Goal: Information Seeking & Learning: Learn about a topic

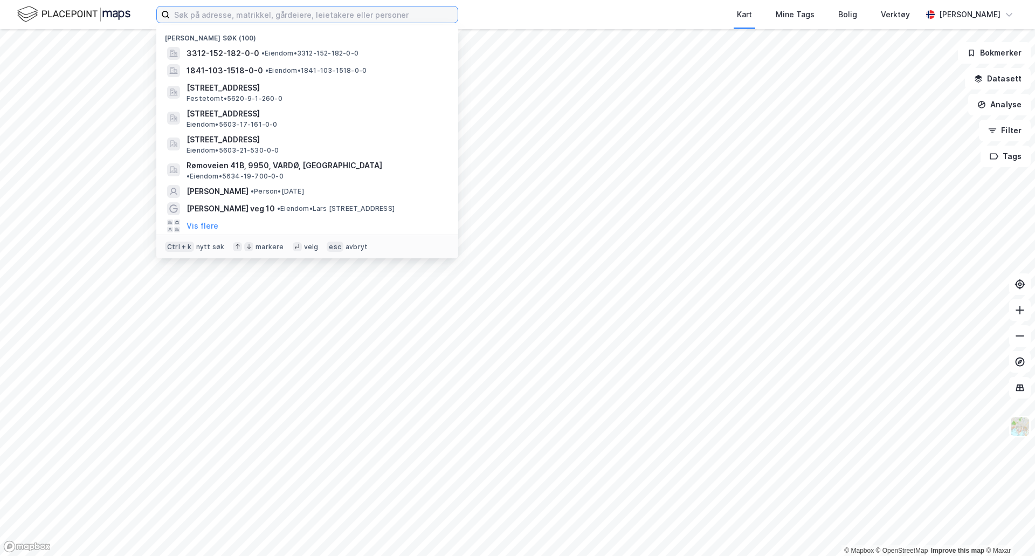
click at [203, 12] on input at bounding box center [314, 14] width 288 height 16
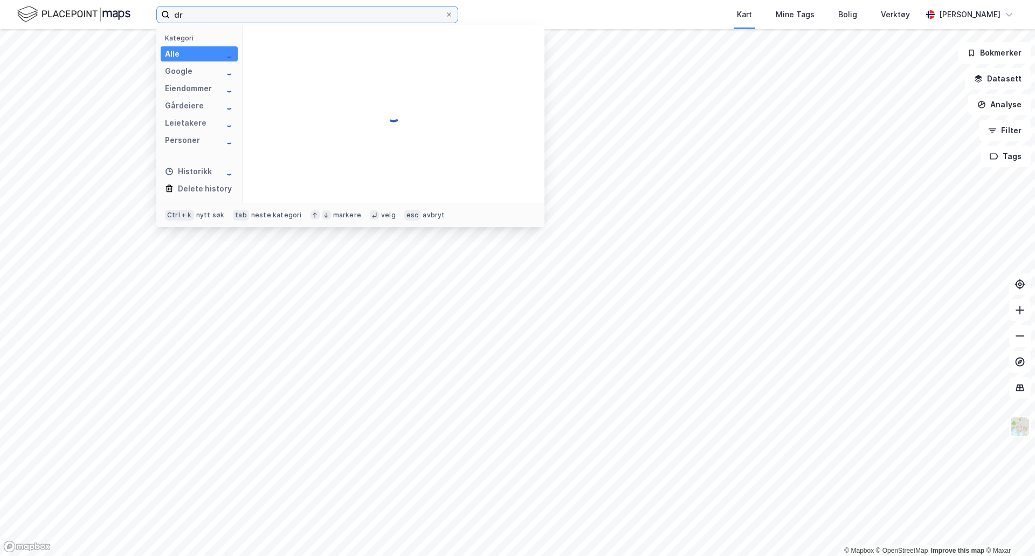
type input "d"
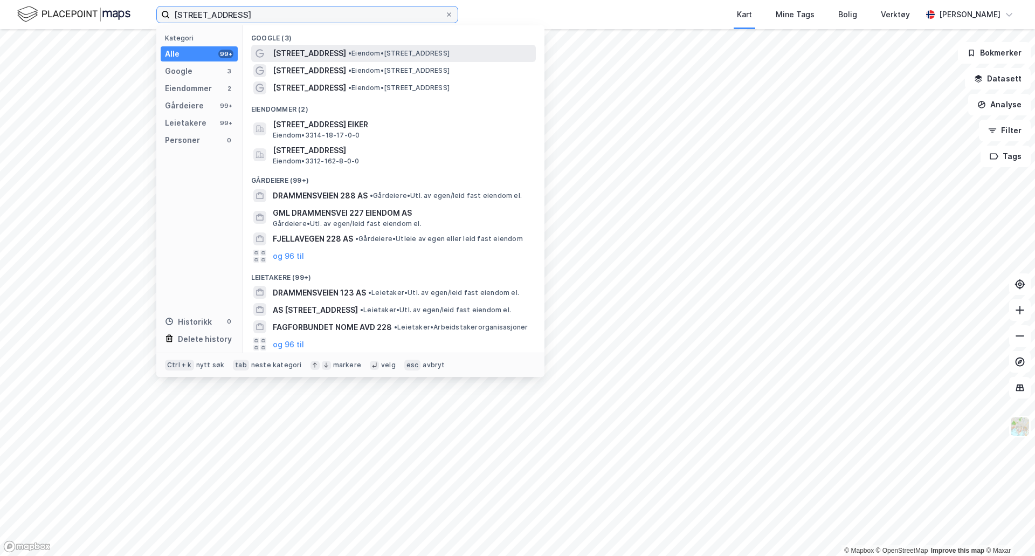
type input "drammensveien 228"
click at [361, 47] on div "Drammensveien 228 • Eiendom • Drammensveien 228, 3420 Lierskogen" at bounding box center [403, 53] width 261 height 13
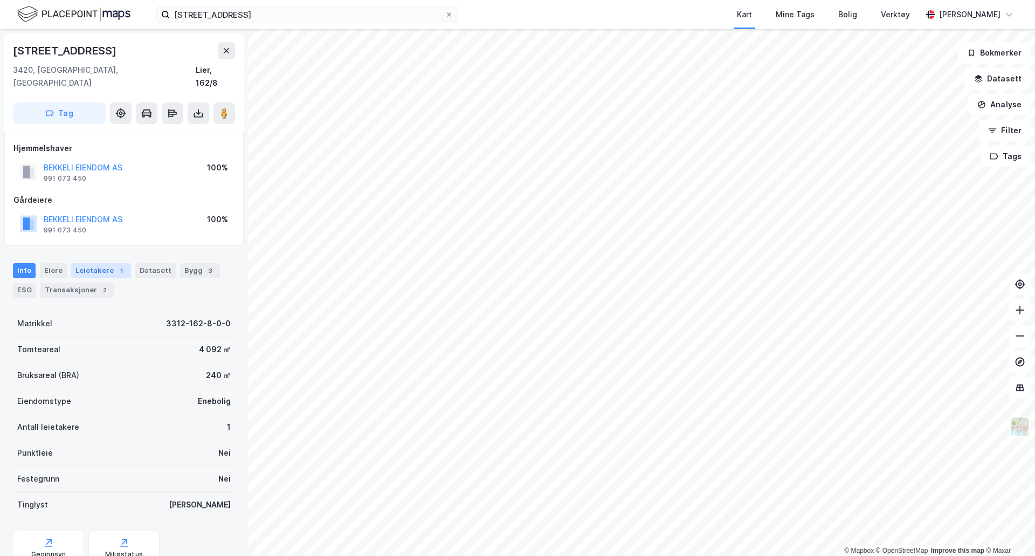
click at [105, 263] on div "Leietakere 1" at bounding box center [101, 270] width 60 height 15
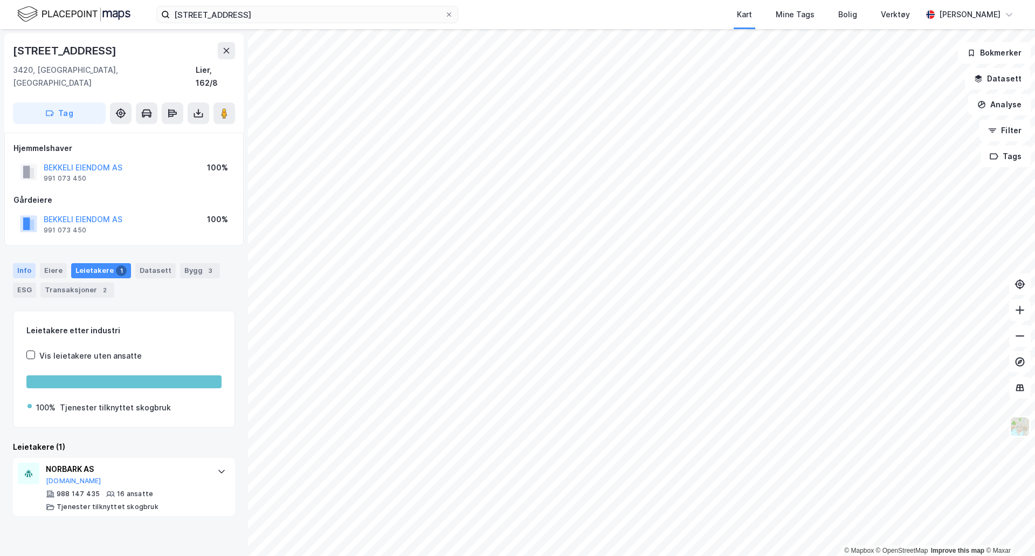
click at [24, 263] on div "Info" at bounding box center [24, 270] width 23 height 15
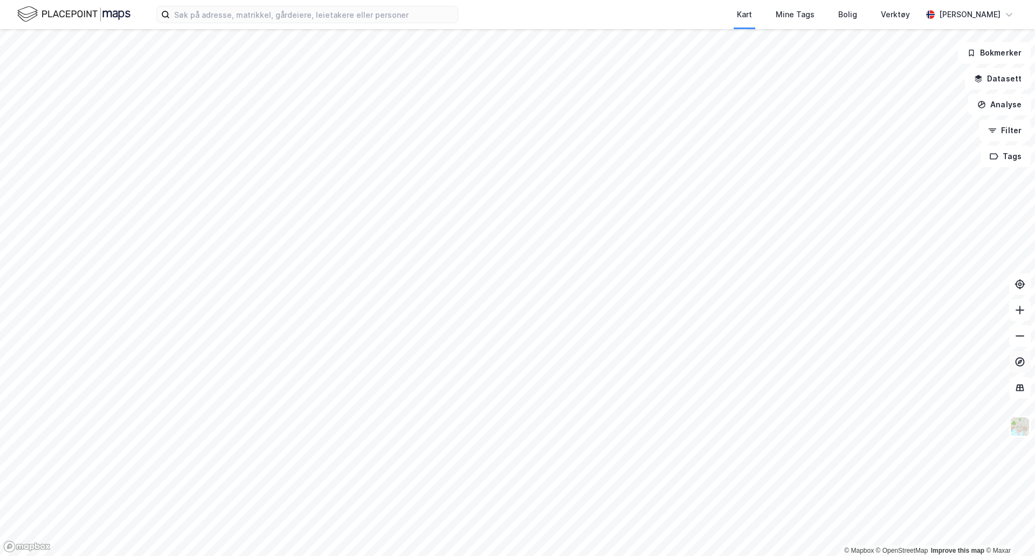
click at [1016, 357] on icon at bounding box center [1019, 361] width 11 height 11
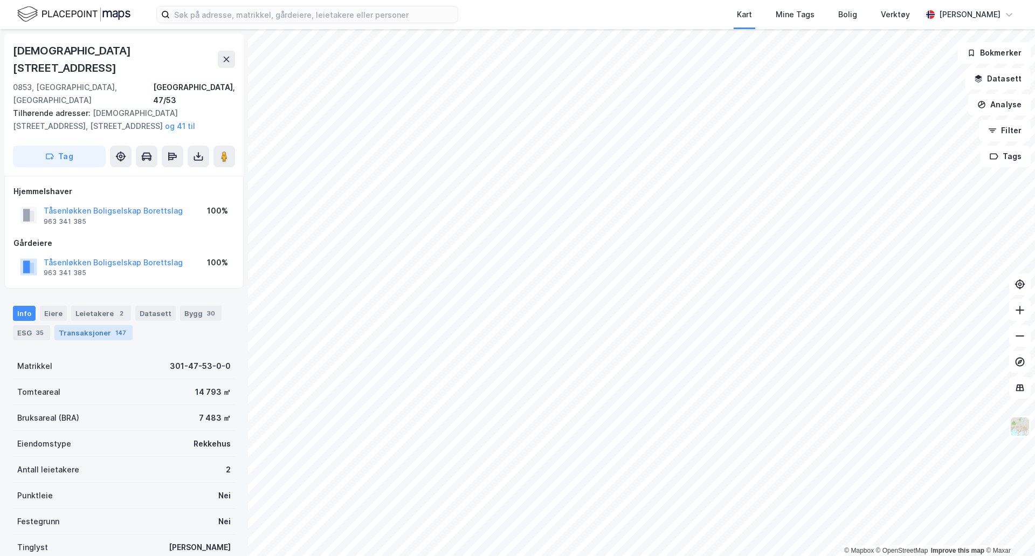
click at [108, 325] on div "Transaksjoner 147" at bounding box center [93, 332] width 78 height 15
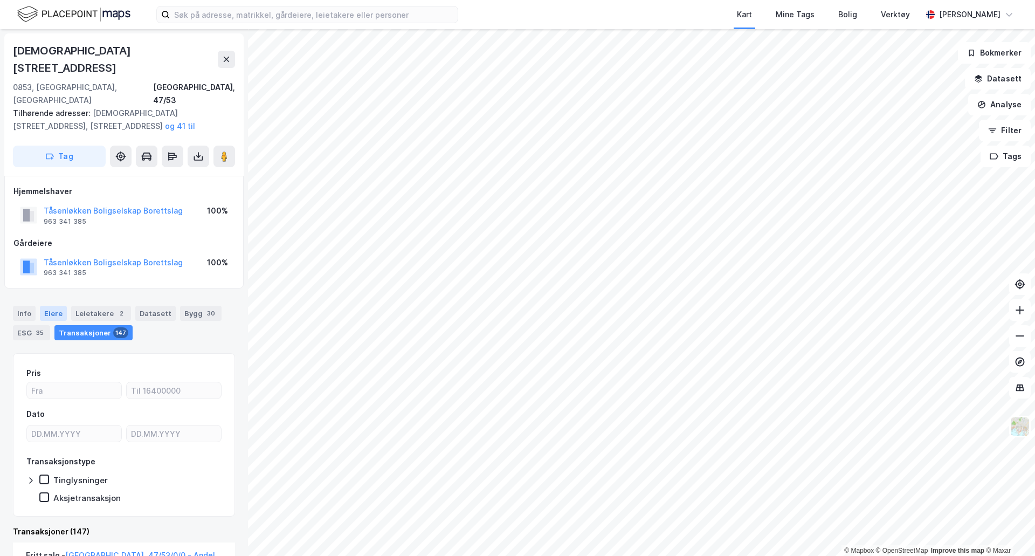
click at [49, 306] on div "Eiere" at bounding box center [53, 313] width 27 height 15
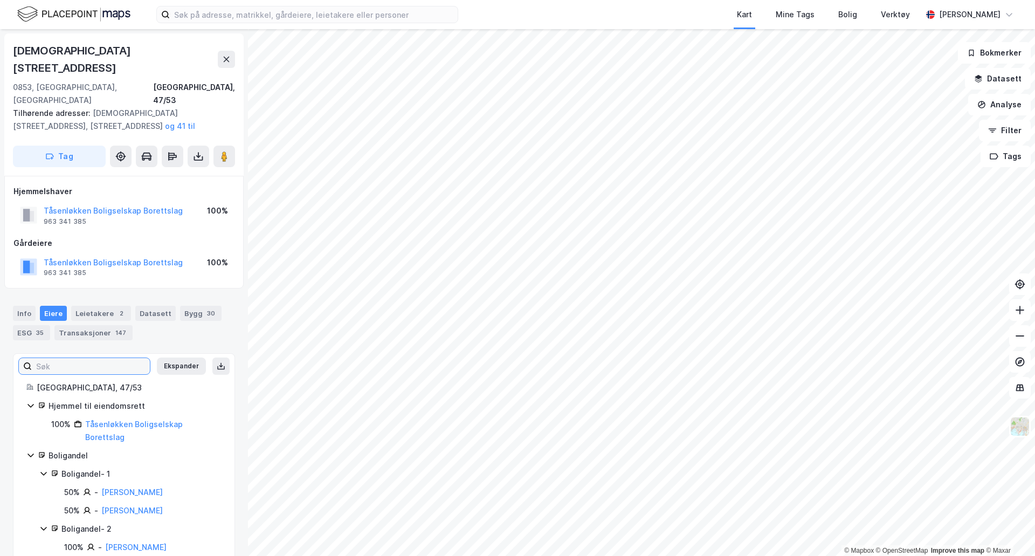
click at [72, 358] on input at bounding box center [91, 366] width 118 height 16
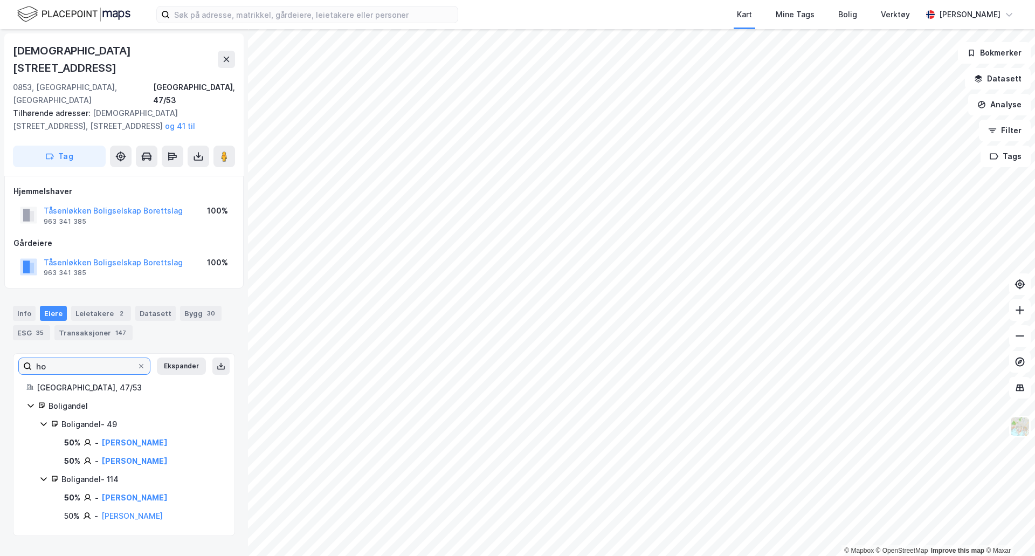
type input "ho"
click at [105, 325] on div "Transaksjoner 147" at bounding box center [93, 332] width 78 height 15
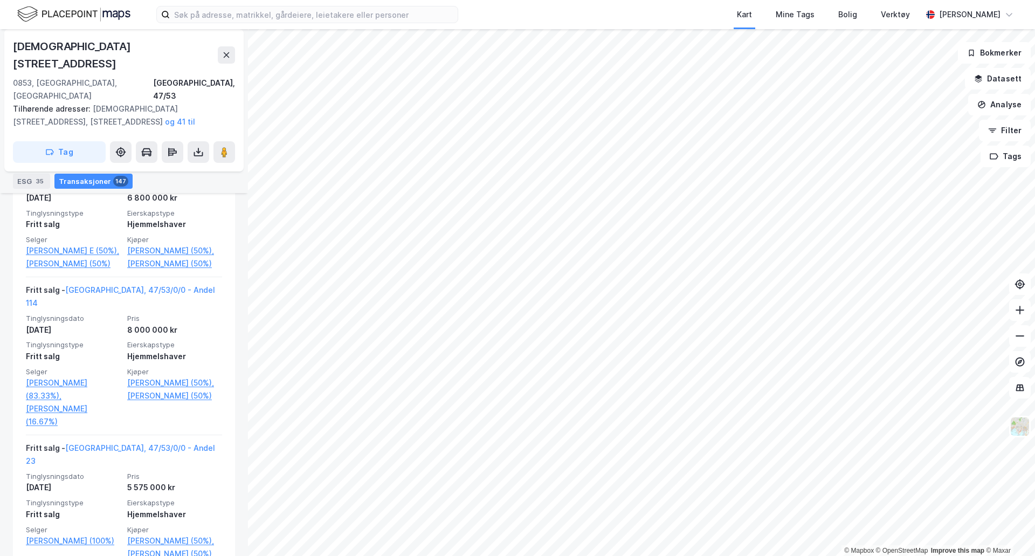
scroll to position [4700, 0]
